Goal: Transaction & Acquisition: Purchase product/service

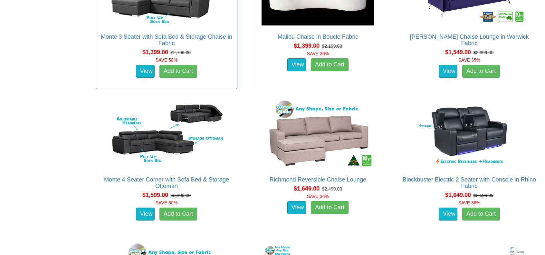
scroll to position [580, 0]
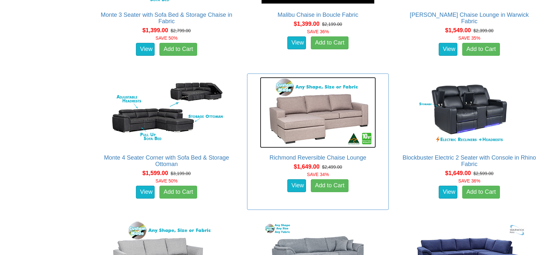
click at [306, 118] on img at bounding box center [318, 112] width 116 height 71
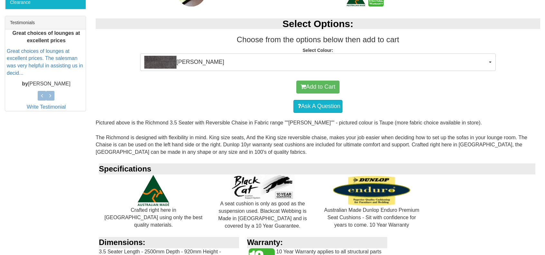
scroll to position [129, 0]
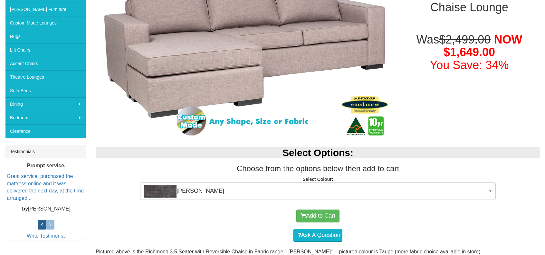
click at [42, 222] on icon at bounding box center [42, 225] width 2 height 6
click at [50, 222] on icon at bounding box center [50, 225] width 2 height 6
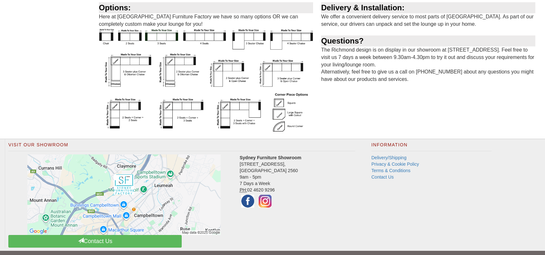
scroll to position [386, 0]
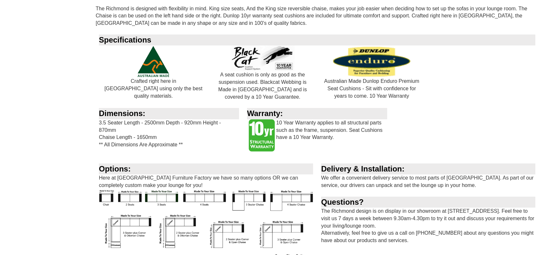
click at [175, 144] on div "Dimensions: 3.5 Seater Length - 2500mm Depth - 920mm Height - 870mm Chaise Leng…" at bounding box center [170, 132] width 148 height 48
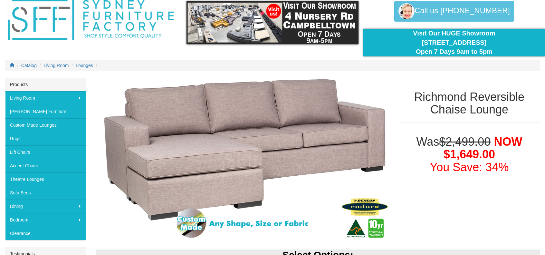
scroll to position [0, 0]
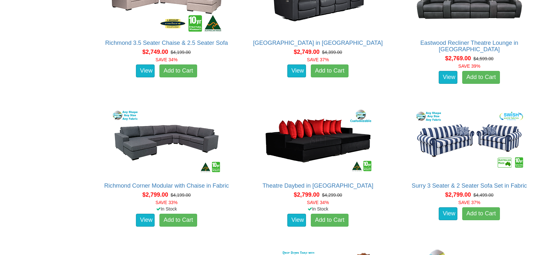
scroll to position [1964, 0]
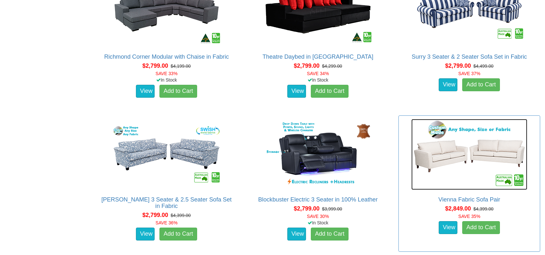
click at [458, 151] on img at bounding box center [469, 154] width 116 height 71
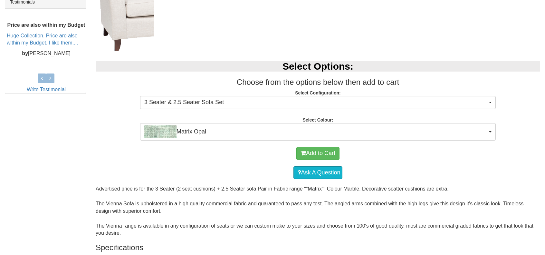
scroll to position [97, 0]
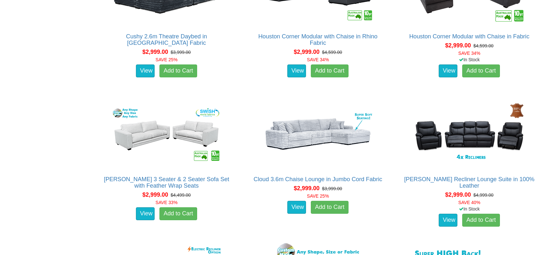
scroll to position [2415, 0]
